Goal: Find specific page/section: Find specific page/section

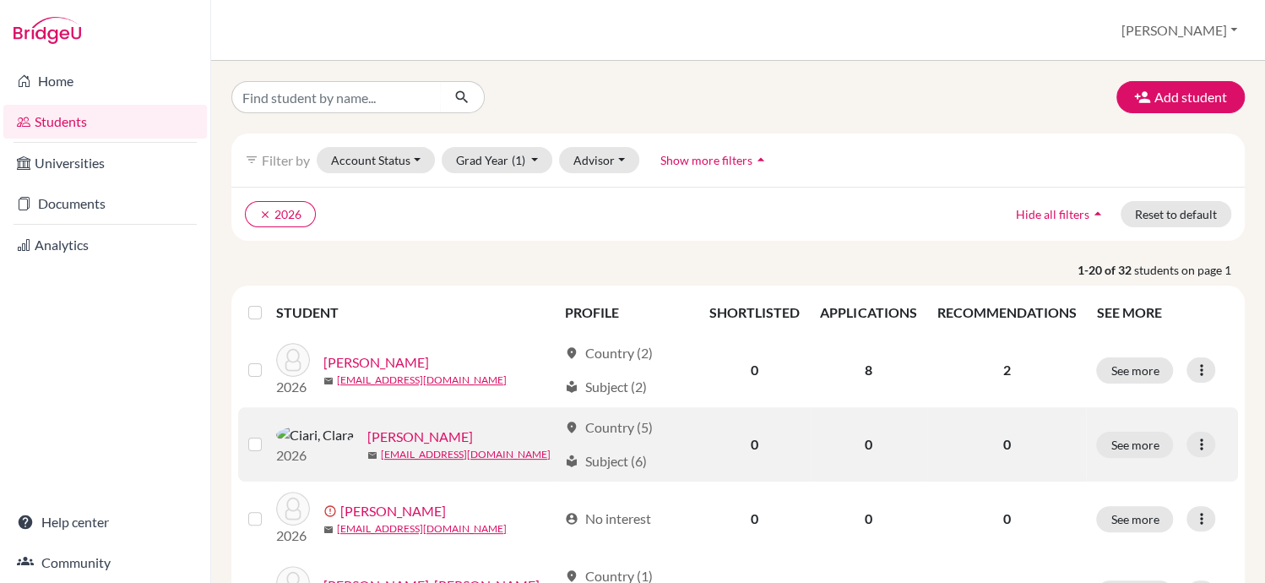
click at [368, 436] on link "[PERSON_NAME]" at bounding box center [420, 436] width 106 height 20
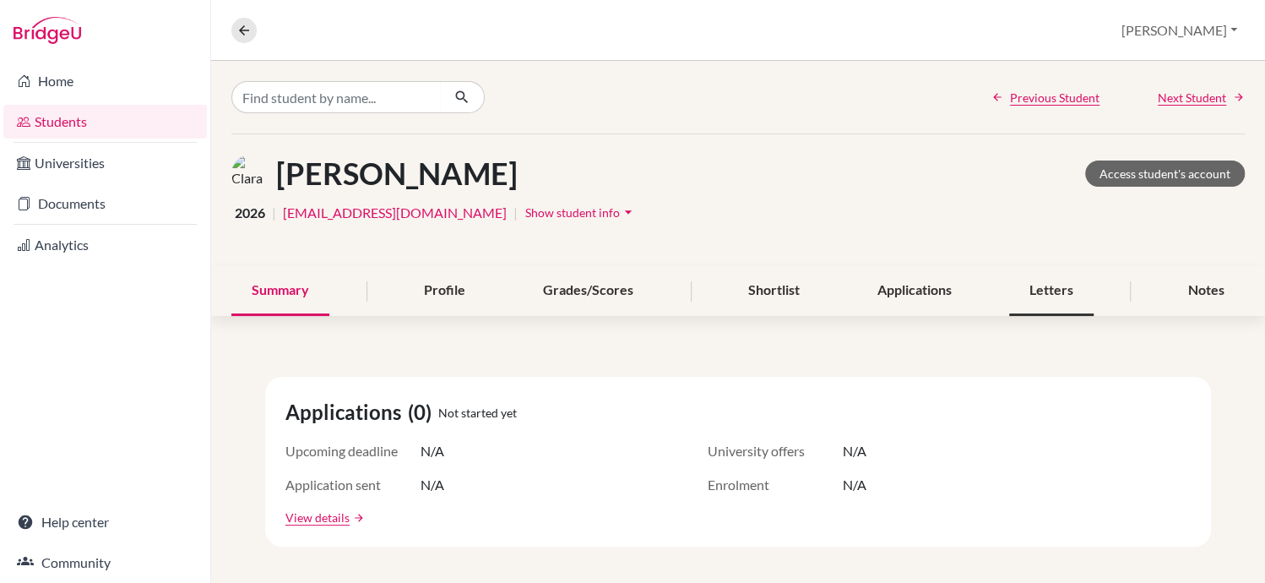
click at [1044, 296] on div "Letters" at bounding box center [1051, 291] width 84 height 50
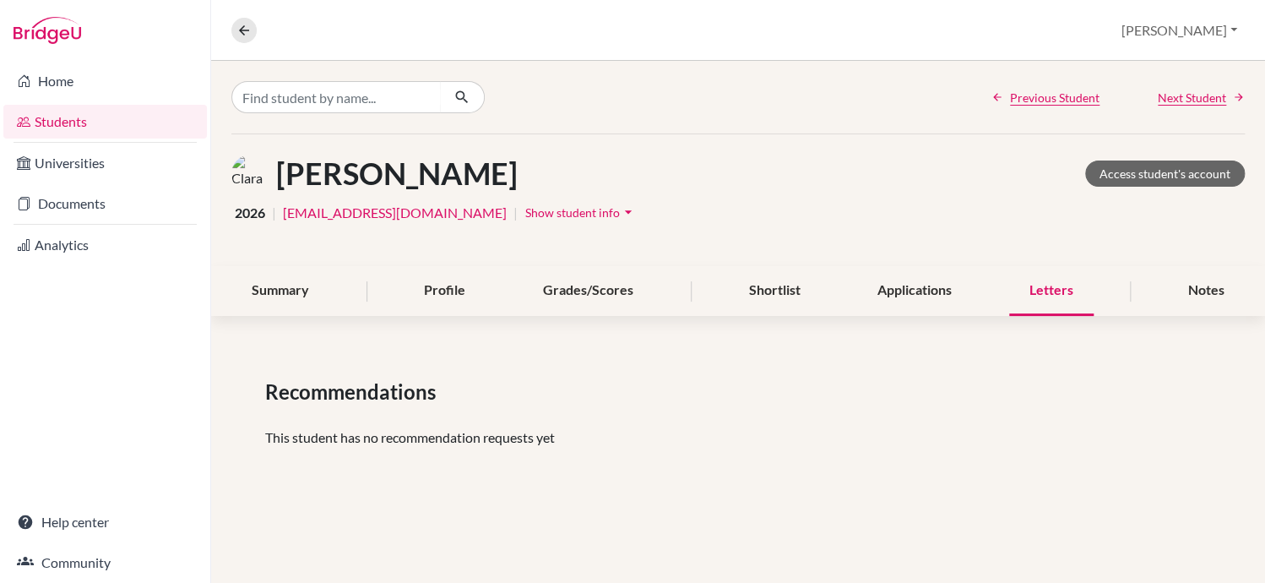
click at [1044, 296] on div "Letters" at bounding box center [1051, 291] width 84 height 50
click at [1153, 165] on link "Access student's account" at bounding box center [1165, 173] width 160 height 26
